Goal: Task Accomplishment & Management: Manage account settings

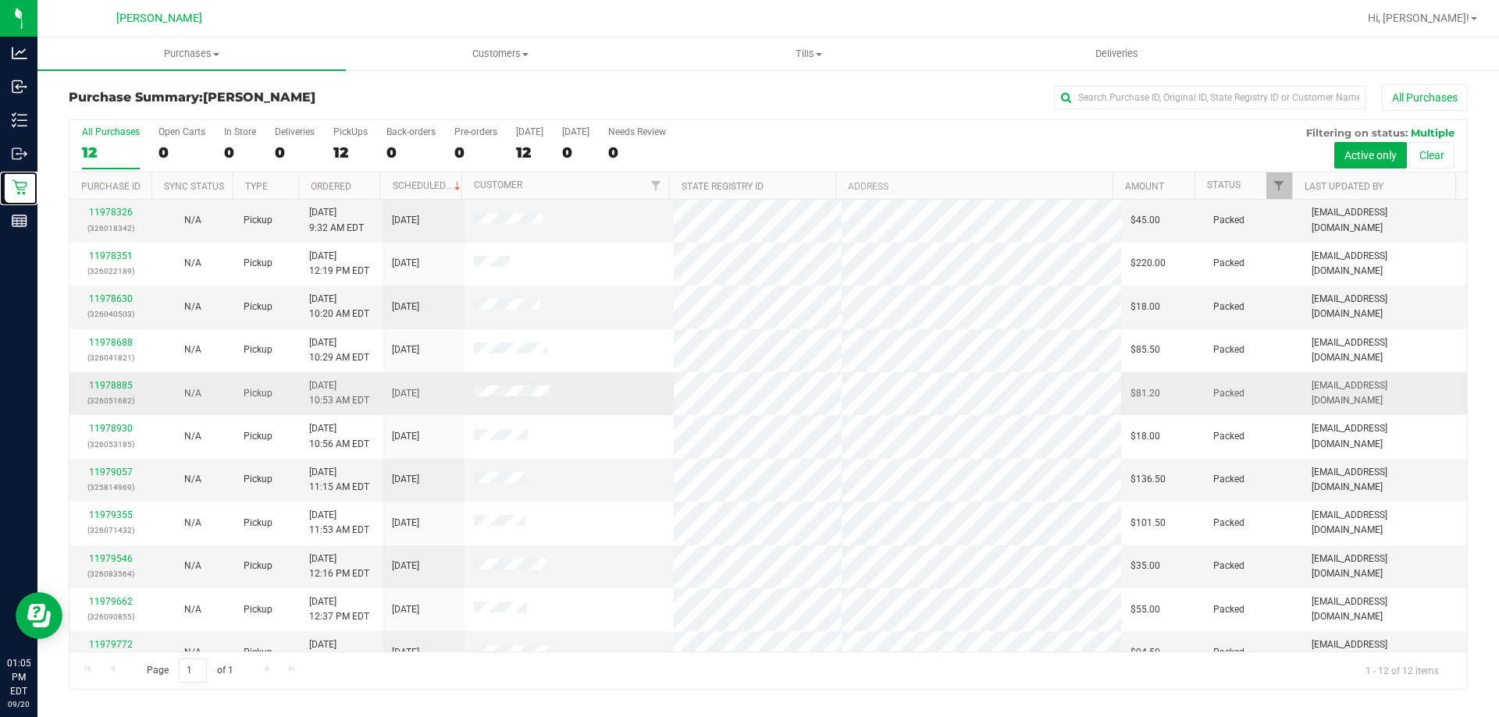
scroll to position [66, 0]
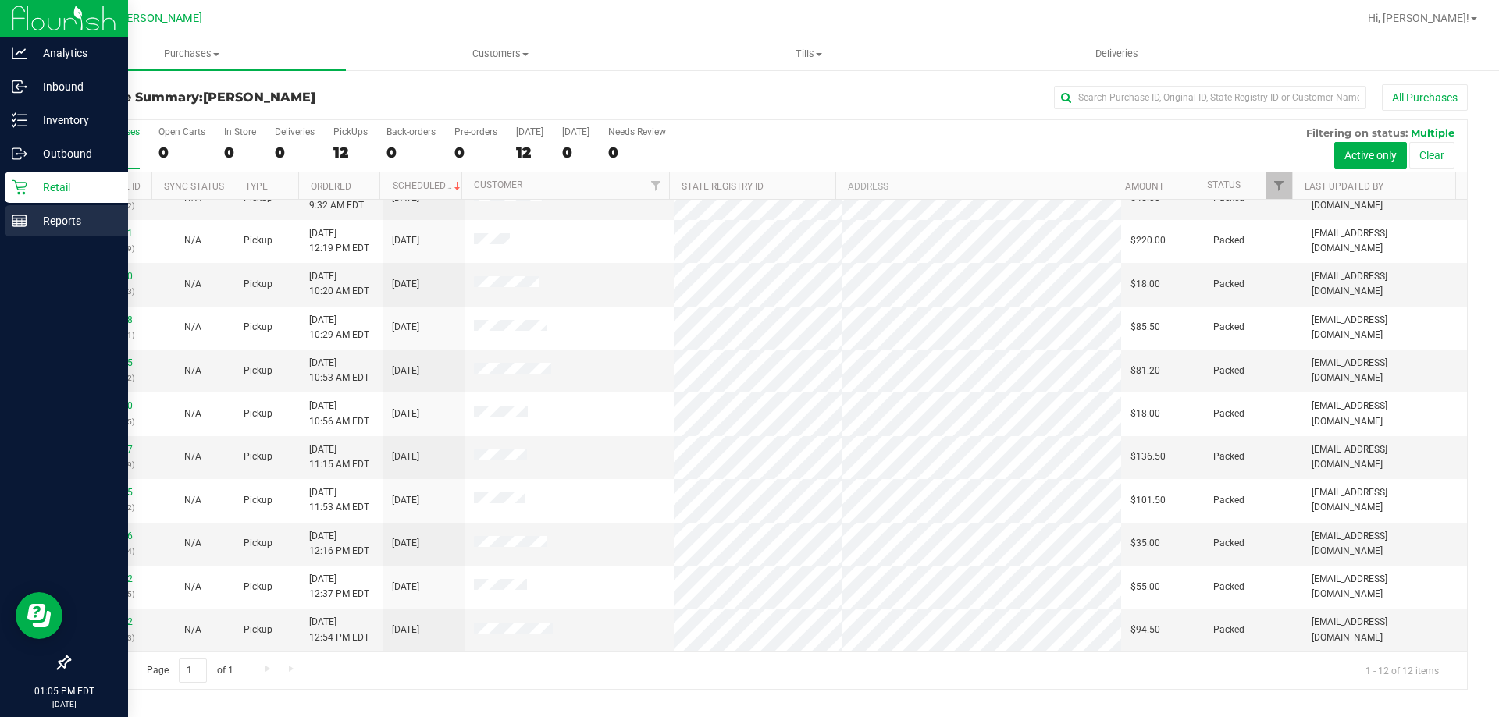
click at [59, 212] on p "Reports" at bounding box center [74, 221] width 94 height 19
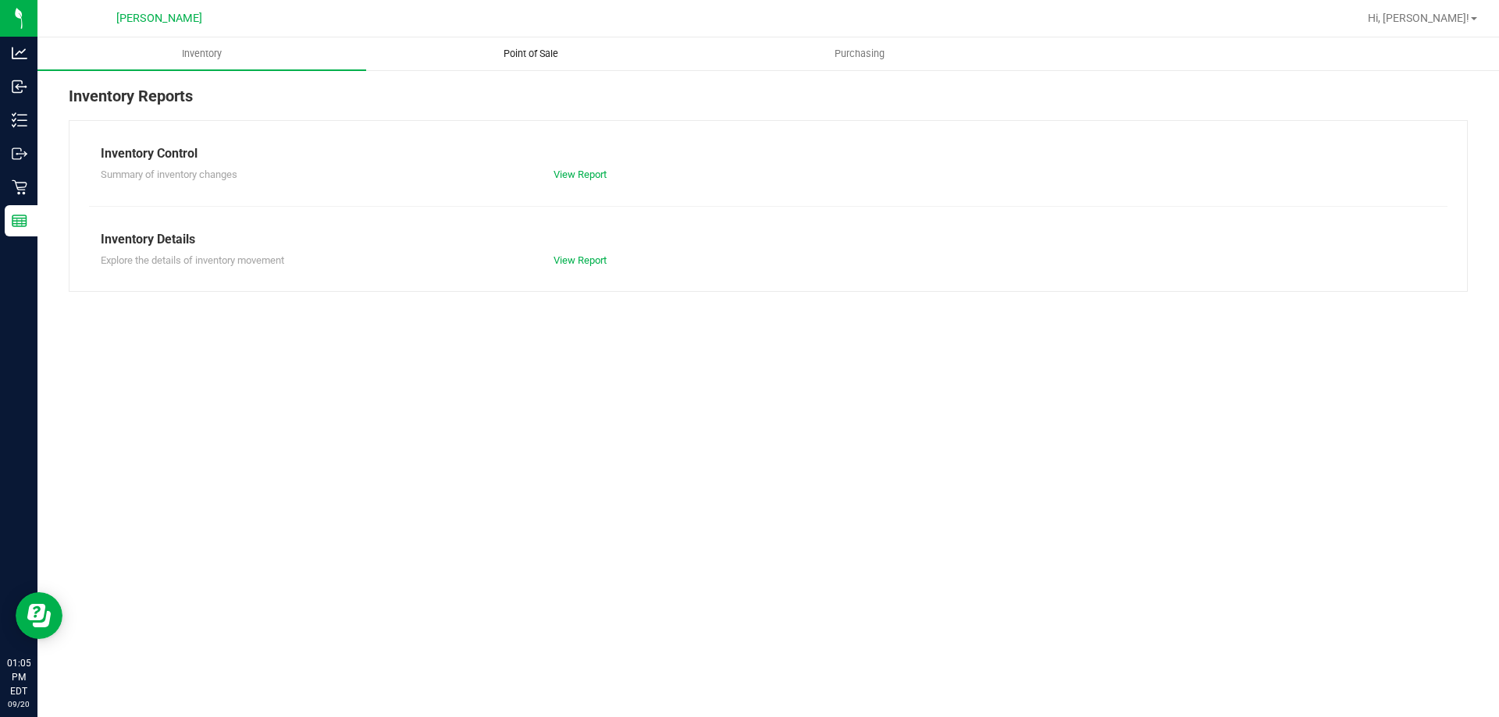
click at [513, 54] on span "Point of Sale" at bounding box center [530, 54] width 97 height 14
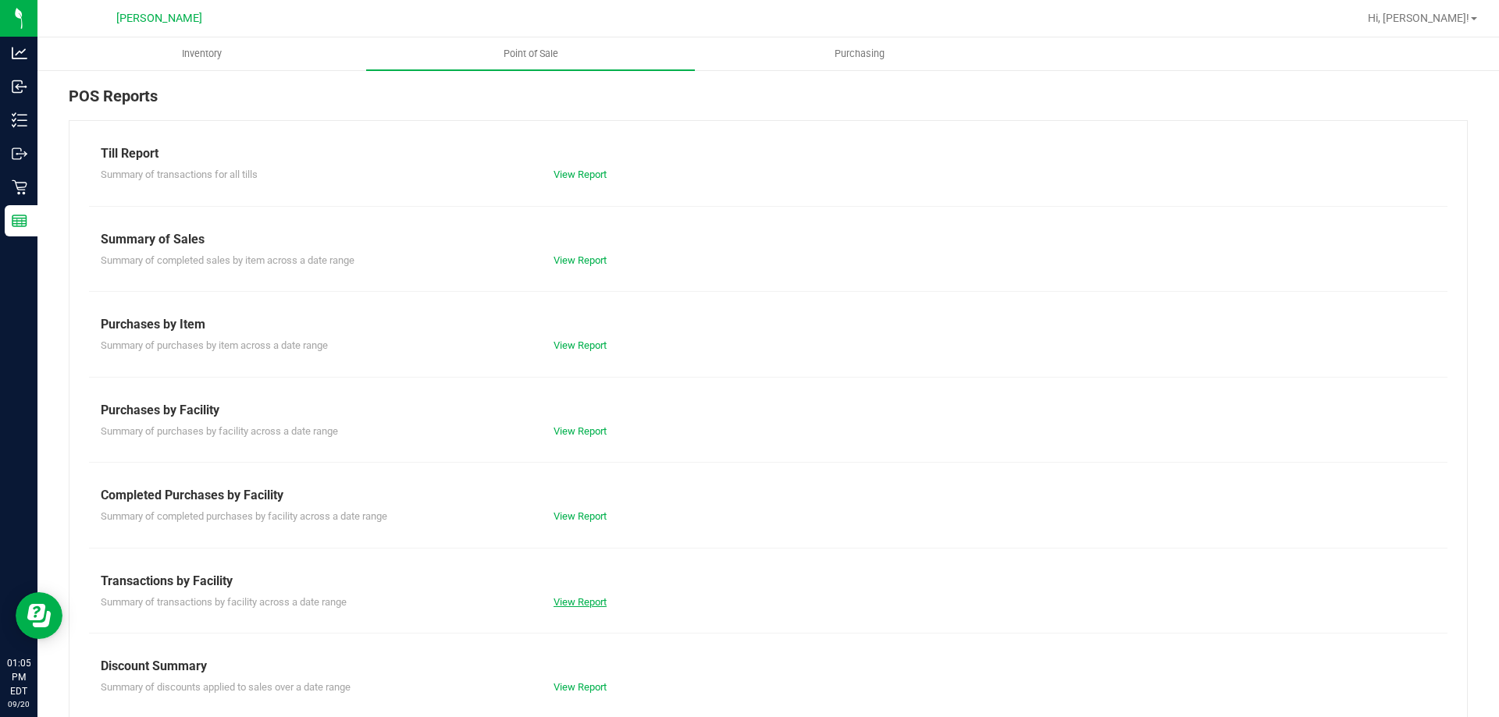
click at [586, 601] on link "View Report" at bounding box center [579, 602] width 53 height 12
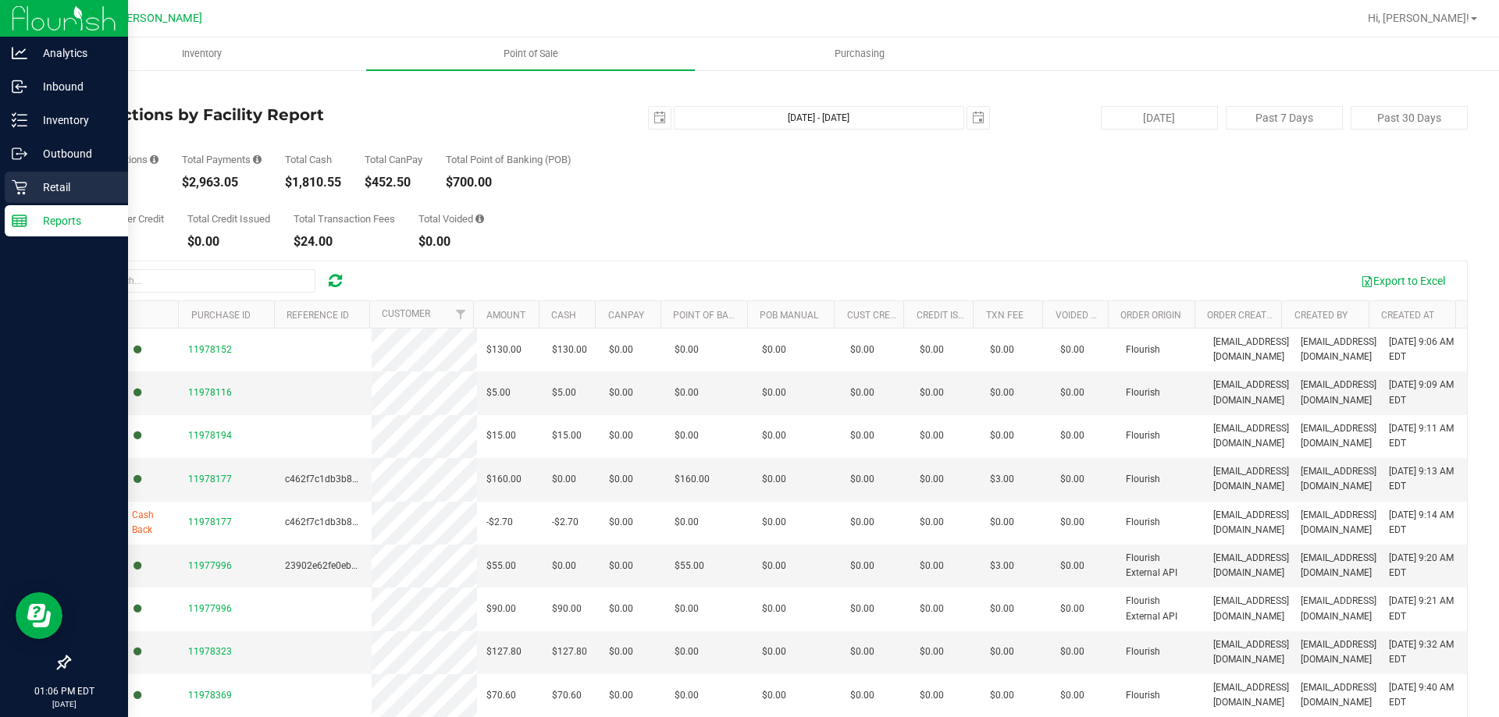
click at [40, 180] on p "Retail" at bounding box center [74, 187] width 94 height 19
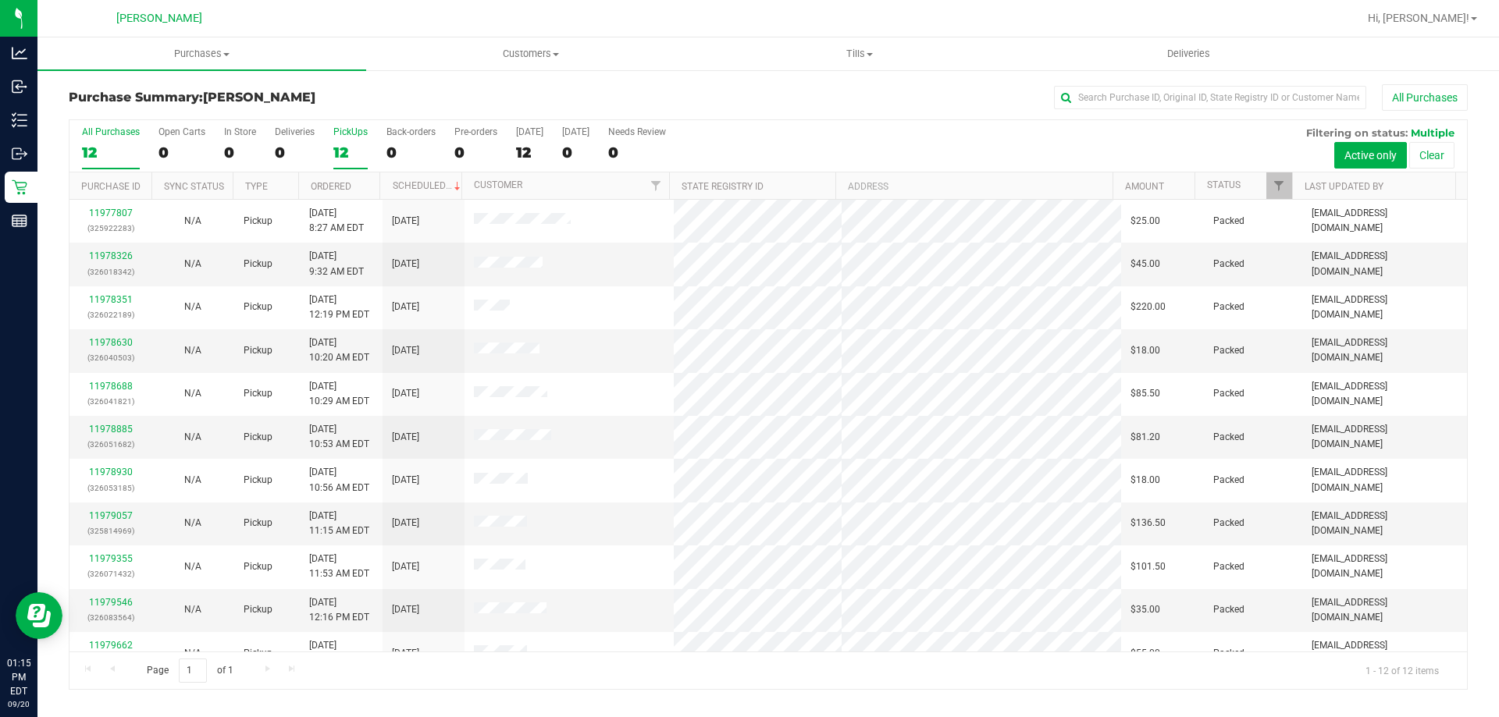
click at [358, 132] on div "PickUps" at bounding box center [350, 131] width 34 height 11
click at [0, 0] on input "PickUps 12" at bounding box center [0, 0] width 0 height 0
click at [354, 130] on div "PickUps" at bounding box center [350, 131] width 34 height 11
click at [0, 0] on input "PickUps 12" at bounding box center [0, 0] width 0 height 0
click at [340, 123] on div "All Purchases 12 Open Carts 0 In Store 0 Deliveries 0 PickUps 12 Back-orders 0 …" at bounding box center [767, 126] width 1397 height 12
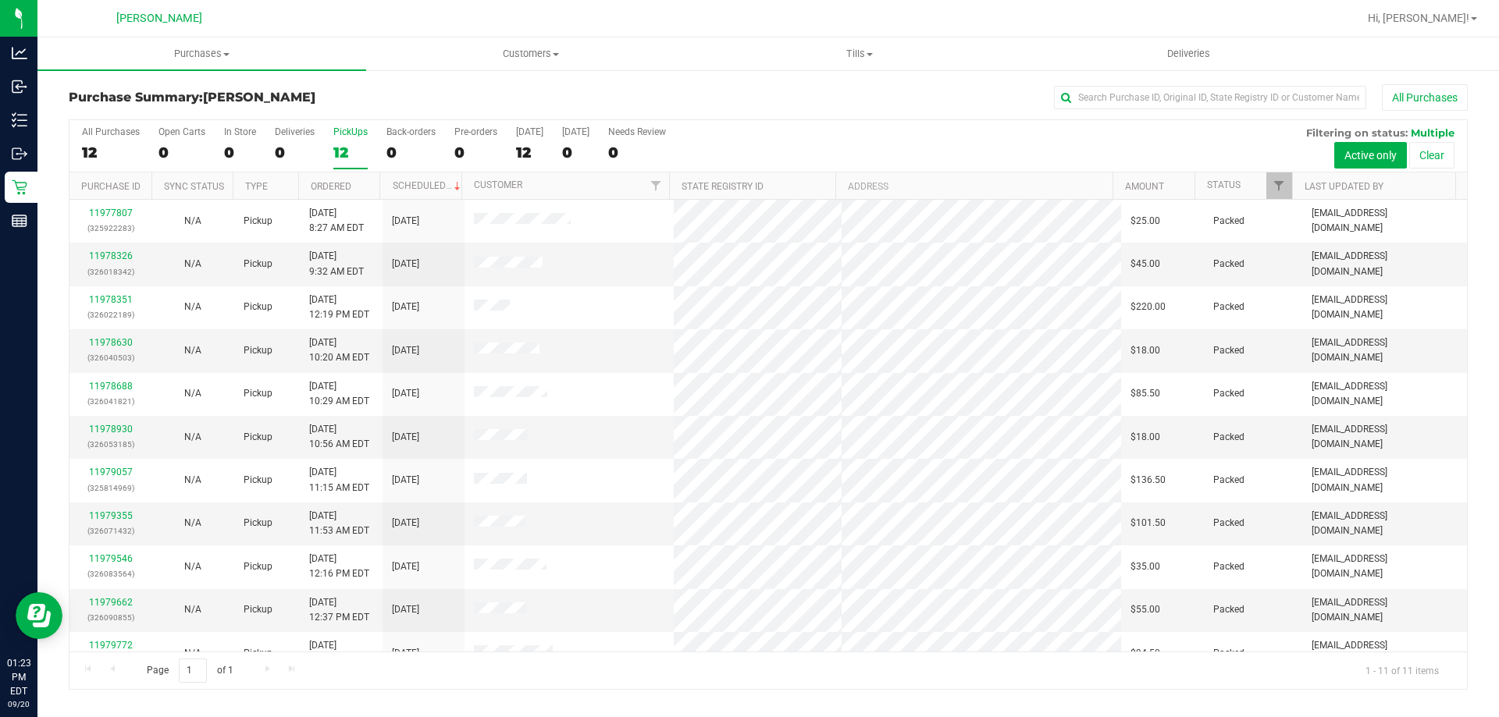
click at [343, 128] on div "PickUps" at bounding box center [350, 131] width 34 height 11
click at [0, 0] on input "PickUps 12" at bounding box center [0, 0] width 0 height 0
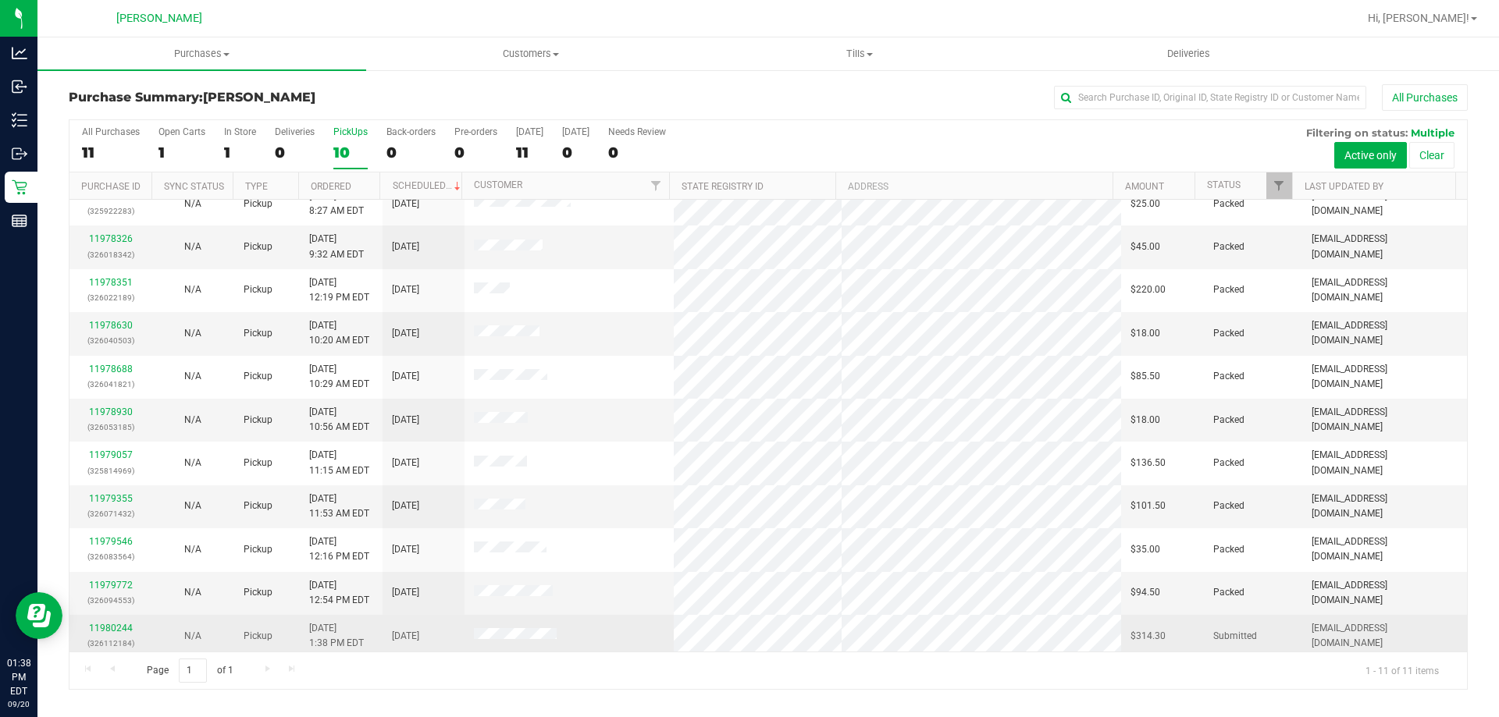
scroll to position [23, 0]
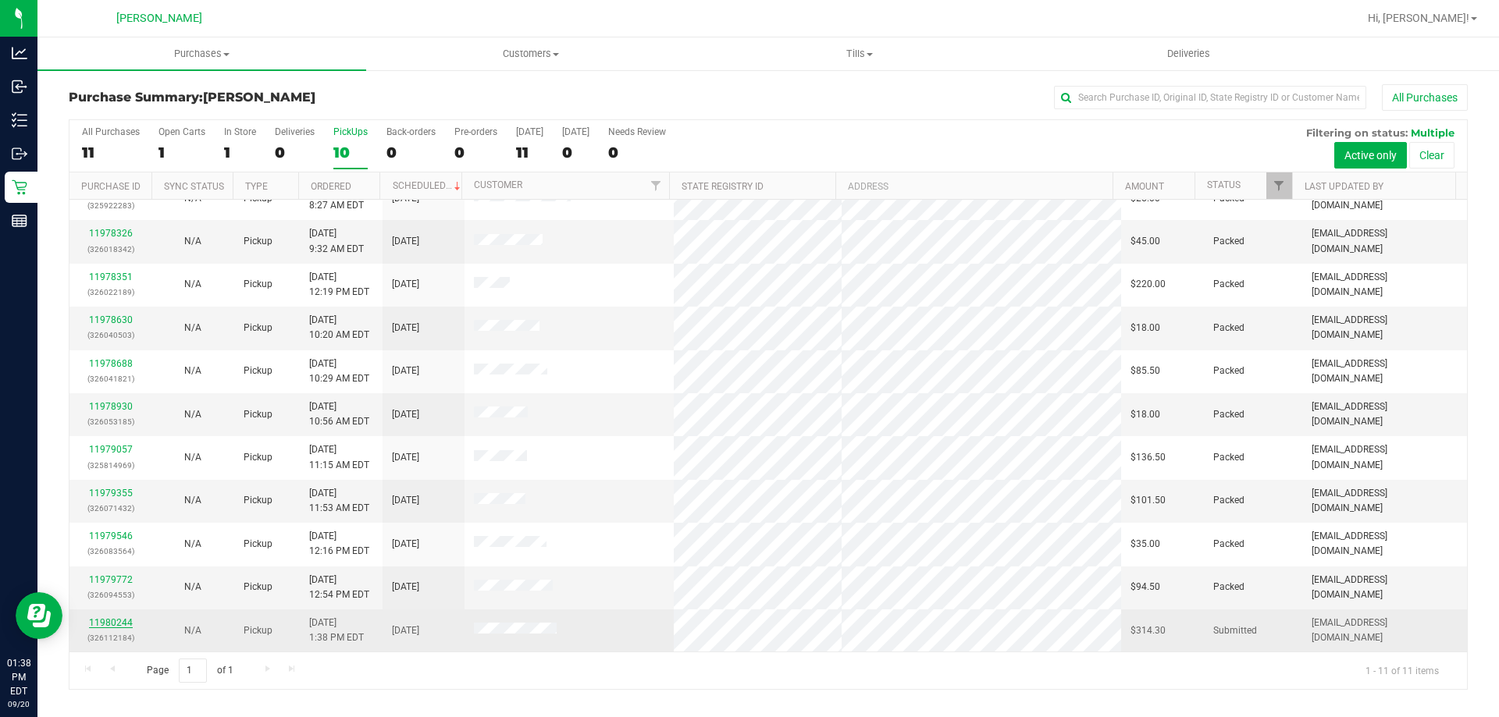
click at [121, 623] on link "11980244" at bounding box center [111, 622] width 44 height 11
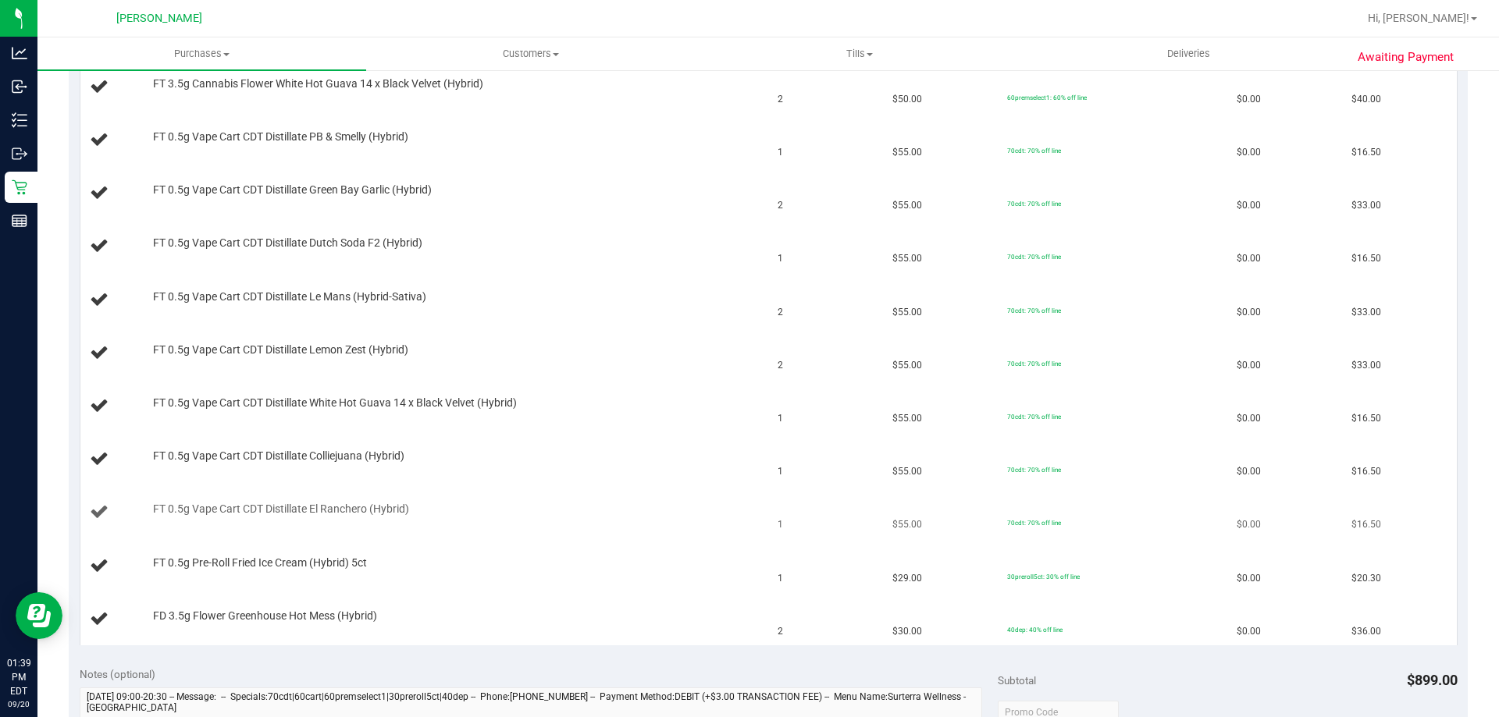
scroll to position [234, 0]
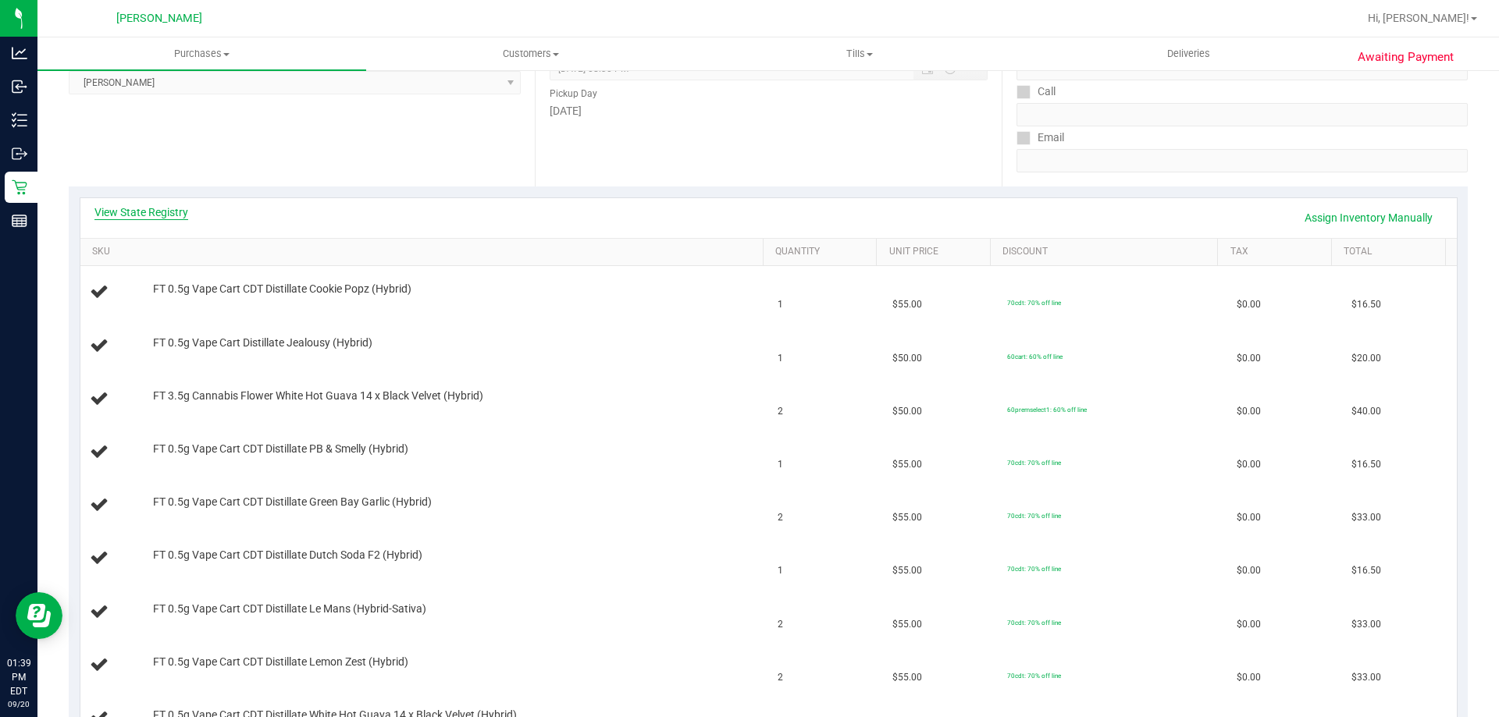
click at [144, 208] on link "View State Registry" at bounding box center [141, 213] width 94 height 16
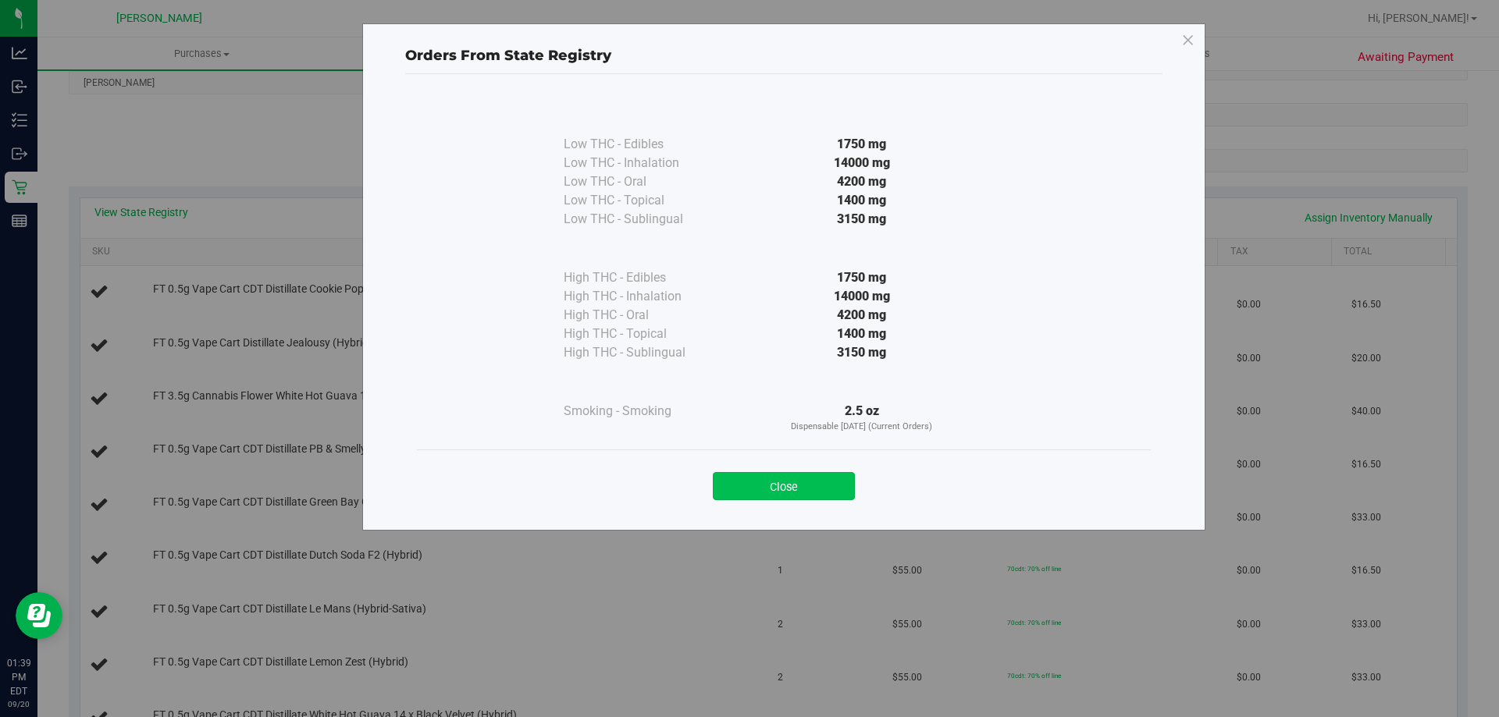
click at [830, 481] on button "Close" at bounding box center [784, 486] width 142 height 28
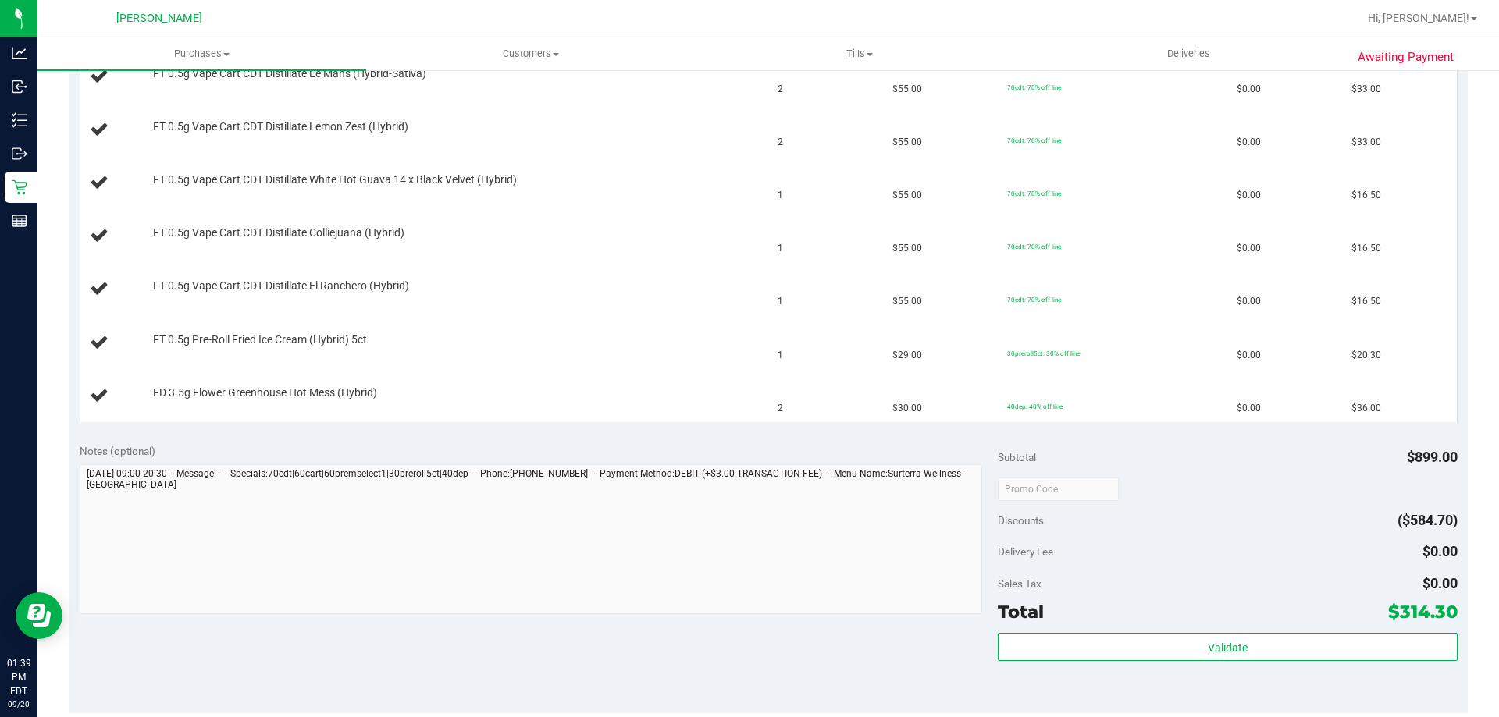
scroll to position [937, 0]
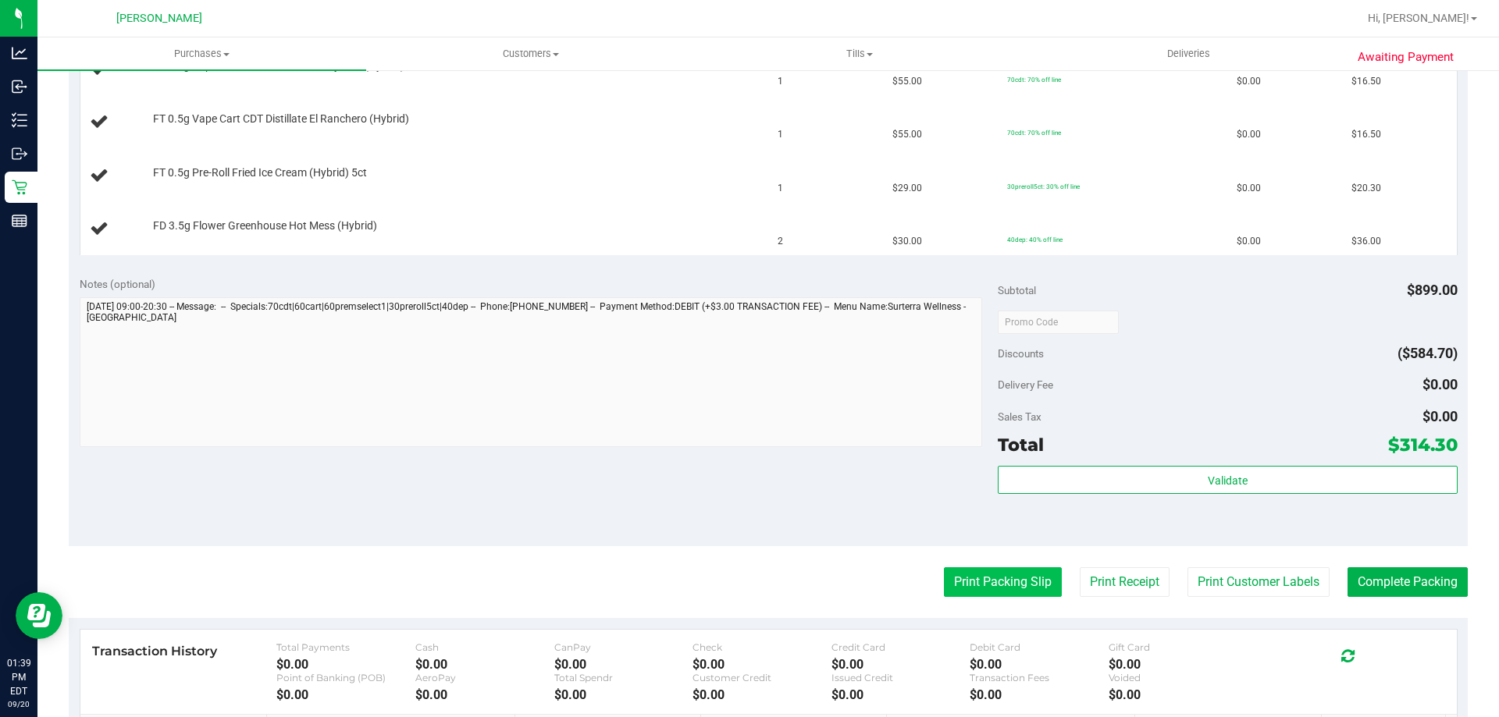
click at [965, 586] on button "Print Packing Slip" at bounding box center [1003, 582] width 118 height 30
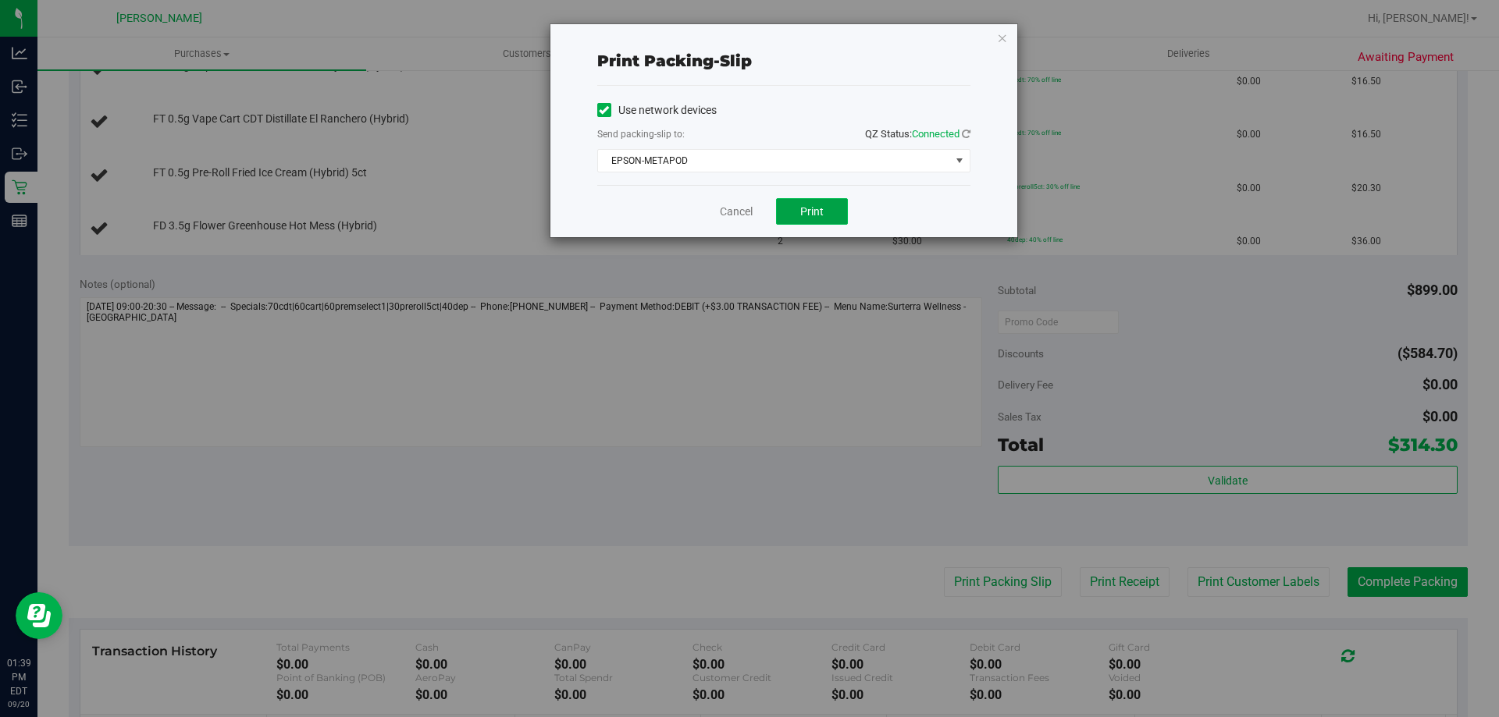
click at [806, 219] on button "Print" at bounding box center [812, 211] width 72 height 27
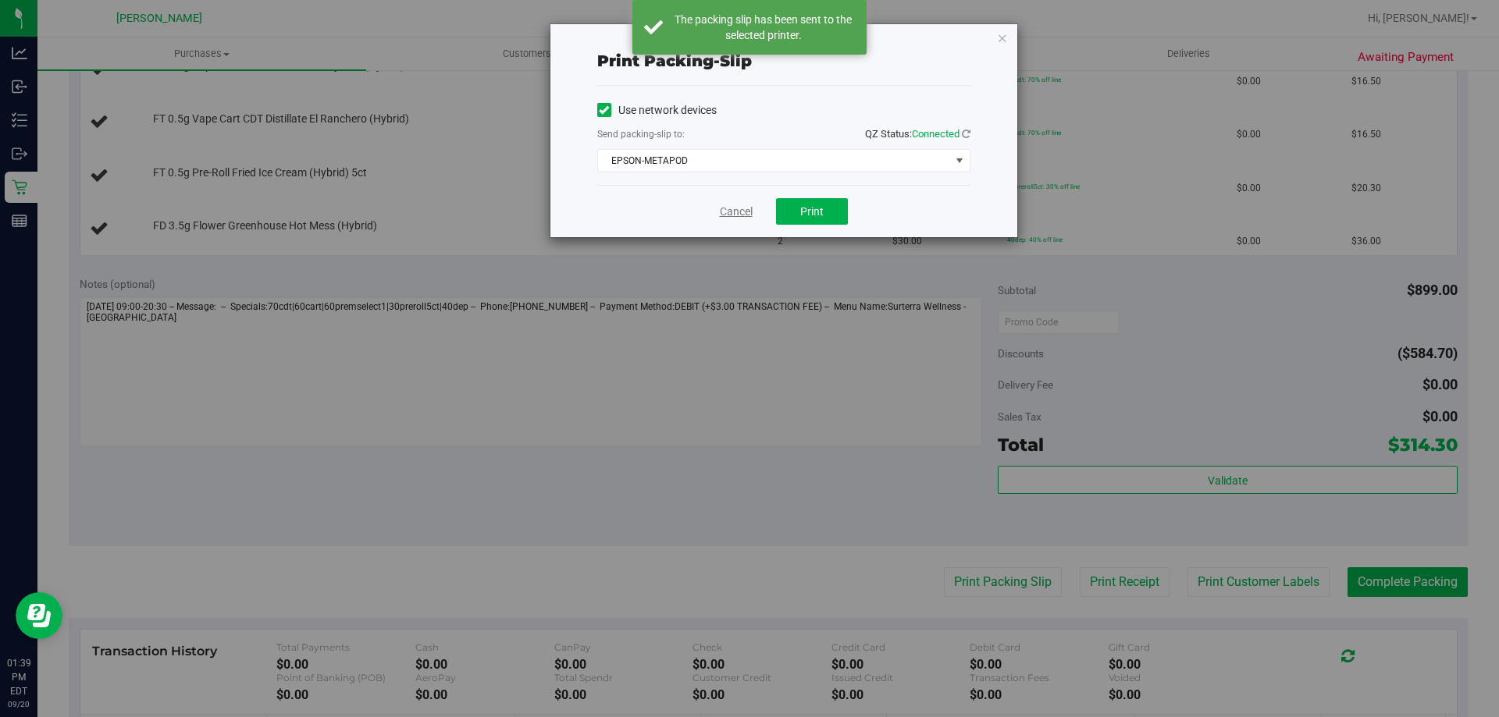
click at [734, 209] on link "Cancel" at bounding box center [736, 212] width 33 height 16
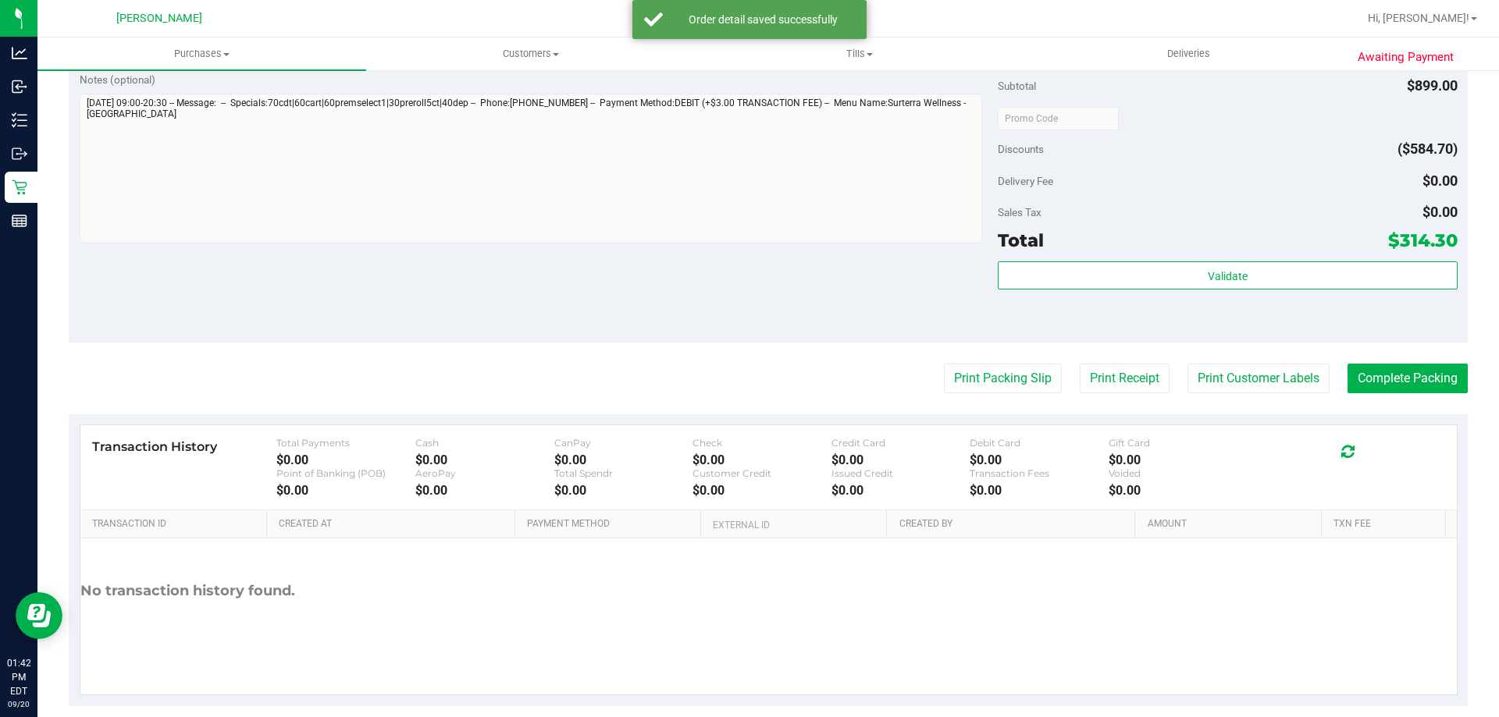
scroll to position [1642, 0]
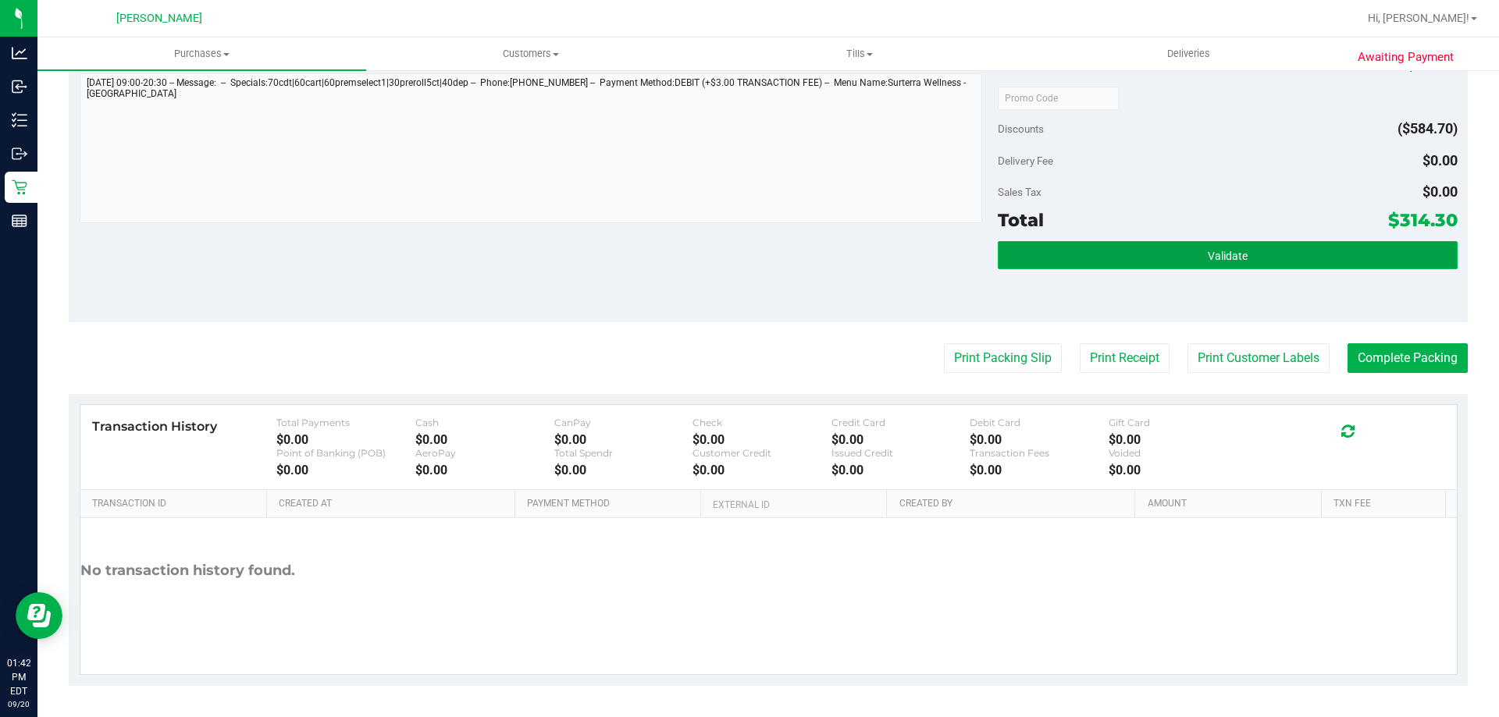
click at [1166, 256] on button "Validate" at bounding box center [1227, 255] width 459 height 28
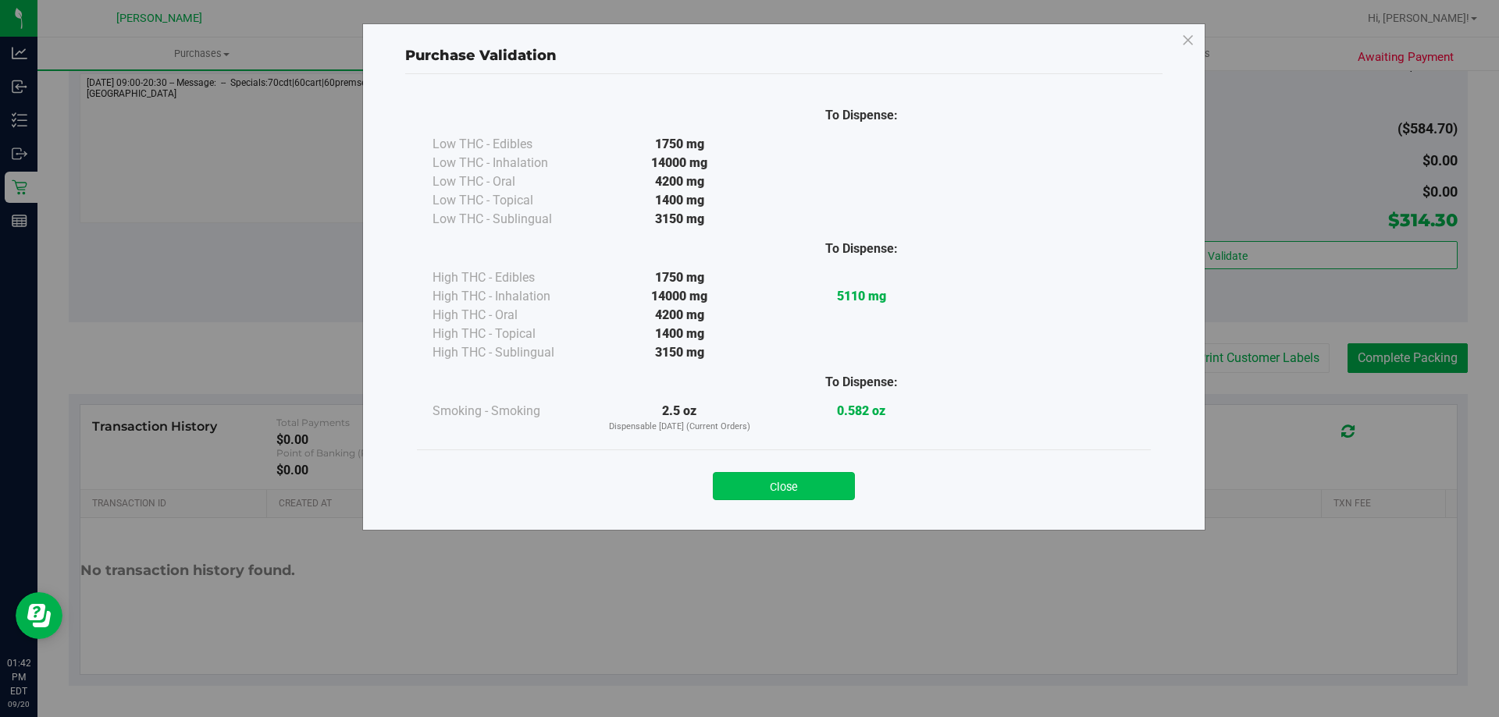
click at [811, 477] on button "Close" at bounding box center [784, 486] width 142 height 28
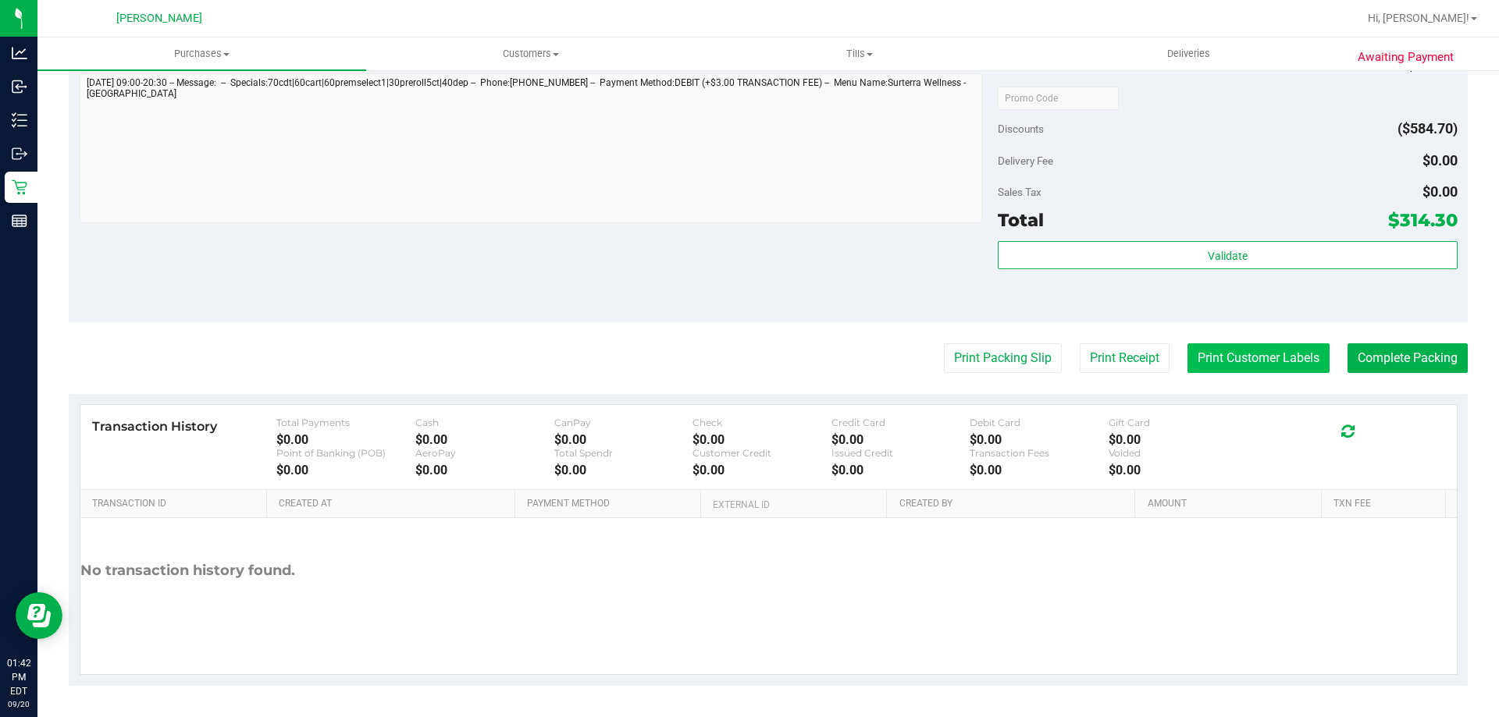
click at [1252, 351] on button "Print Customer Labels" at bounding box center [1258, 358] width 142 height 30
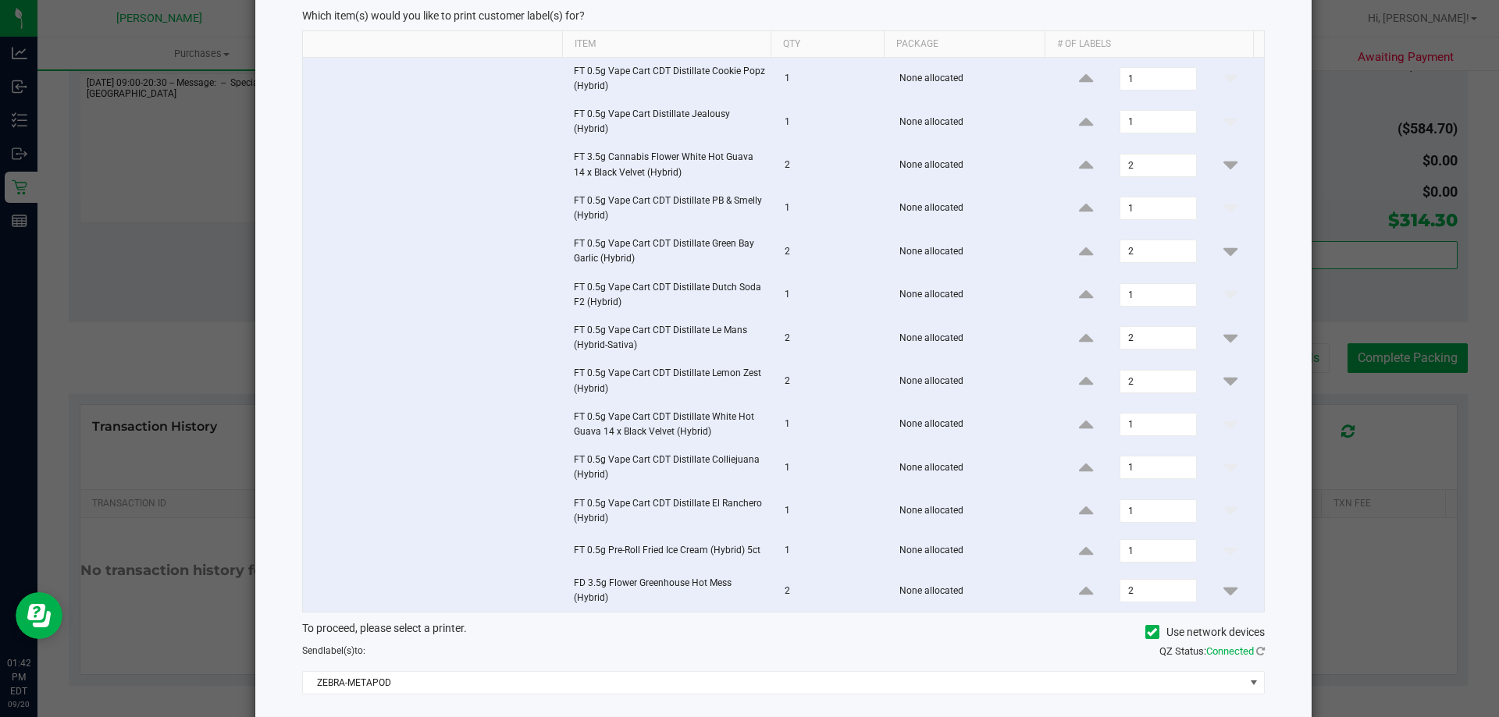
scroll to position [166, 0]
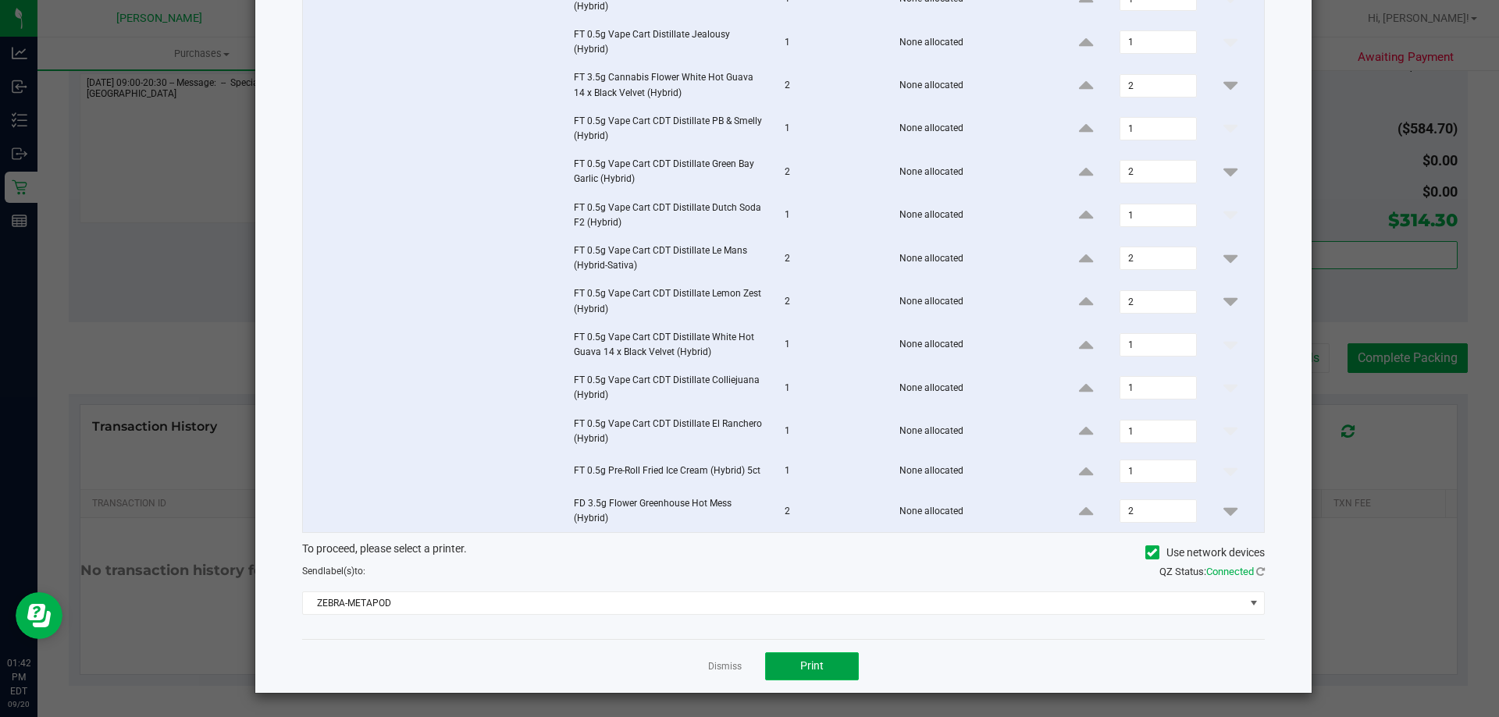
click at [838, 659] on button "Print" at bounding box center [812, 667] width 94 height 28
click at [716, 662] on link "Dismiss" at bounding box center [725, 666] width 34 height 13
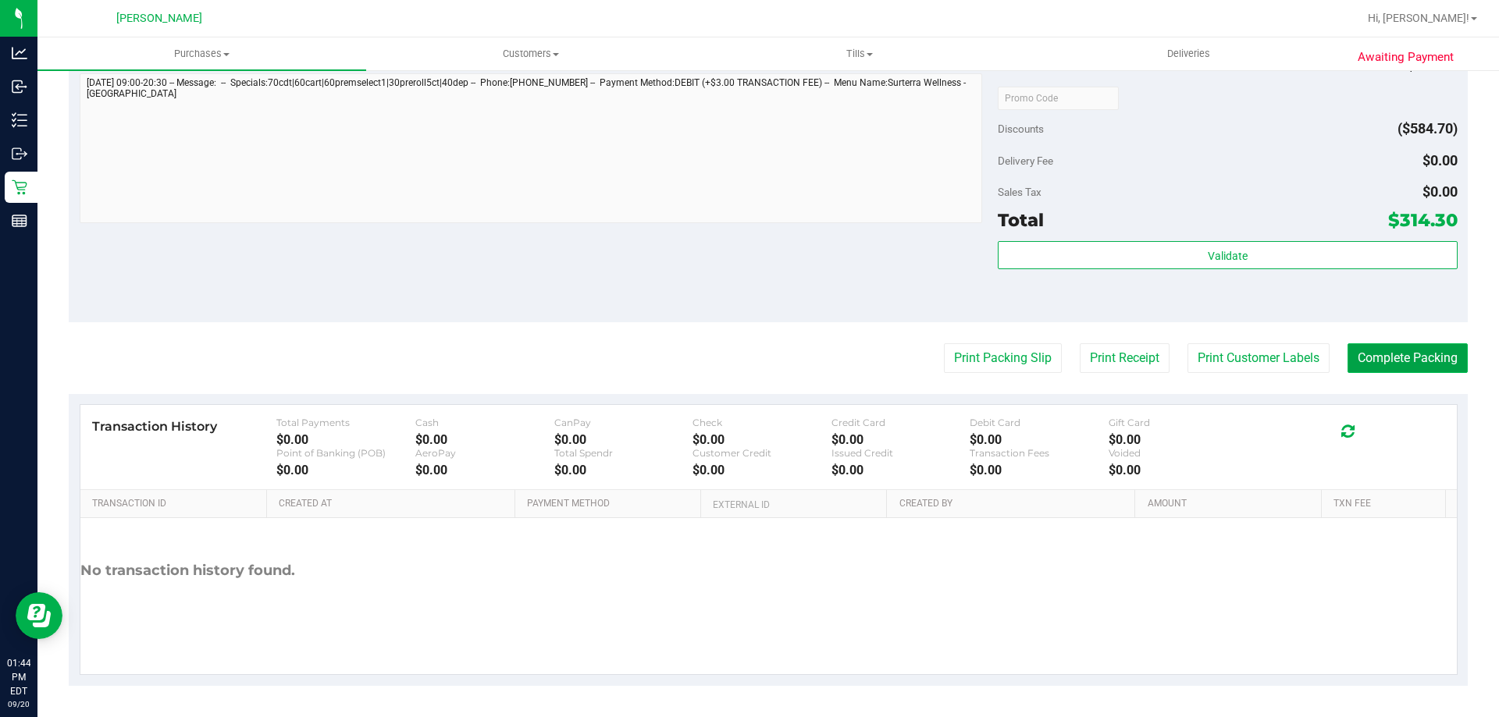
click at [1368, 360] on button "Complete Packing" at bounding box center [1407, 358] width 120 height 30
